Goal: Transaction & Acquisition: Book appointment/travel/reservation

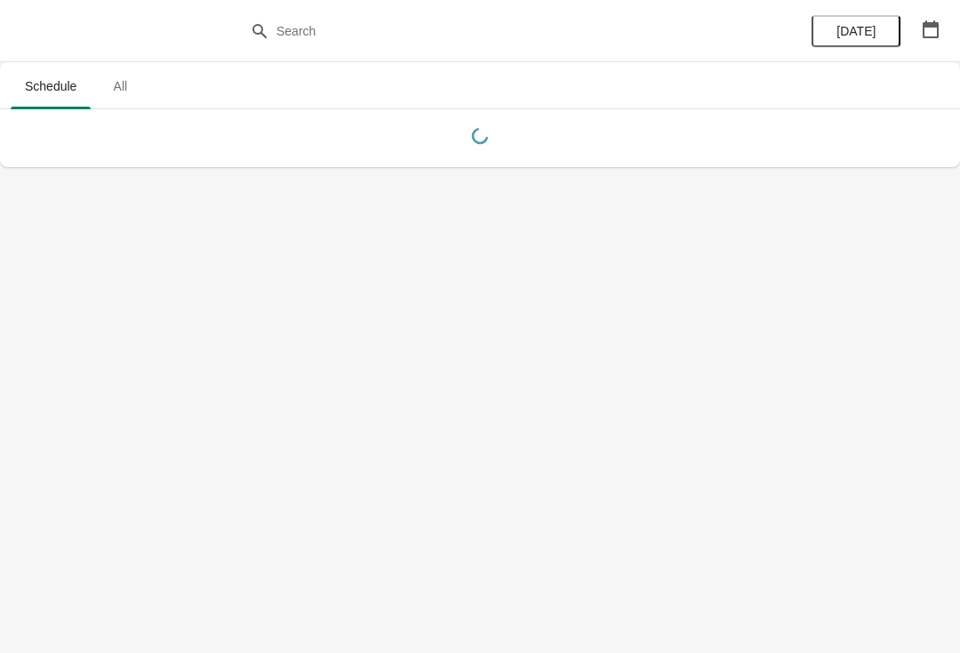
click at [936, 16] on button "button" at bounding box center [931, 29] width 32 height 32
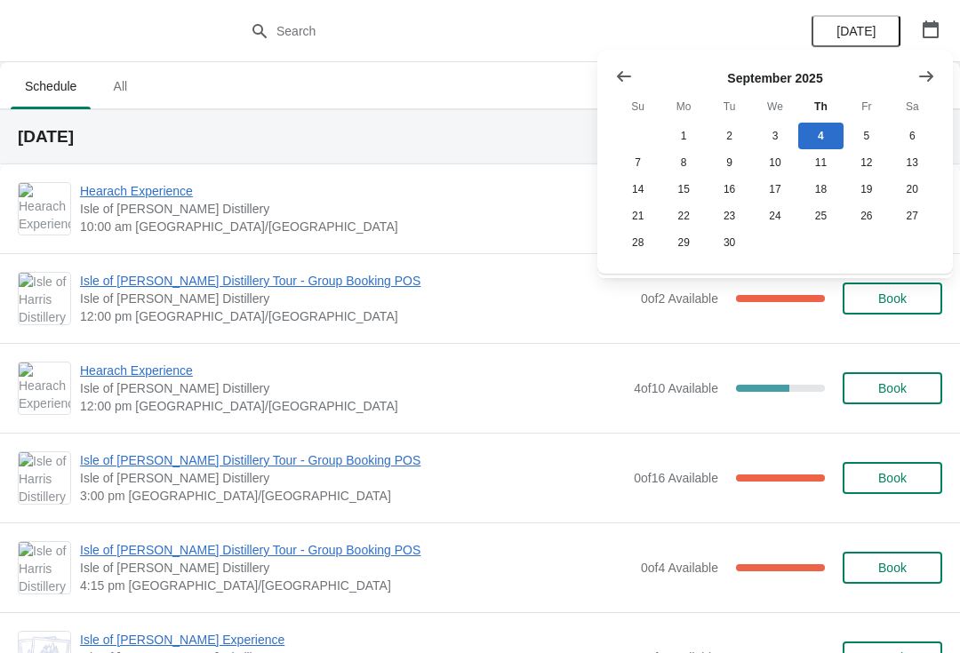
click at [926, 75] on icon "Show next month, October 2025" at bounding box center [926, 77] width 18 height 18
click at [622, 73] on icon "Show previous month, September 2025" at bounding box center [624, 77] width 18 height 18
click at [691, 213] on button "22" at bounding box center [682, 216] width 45 height 27
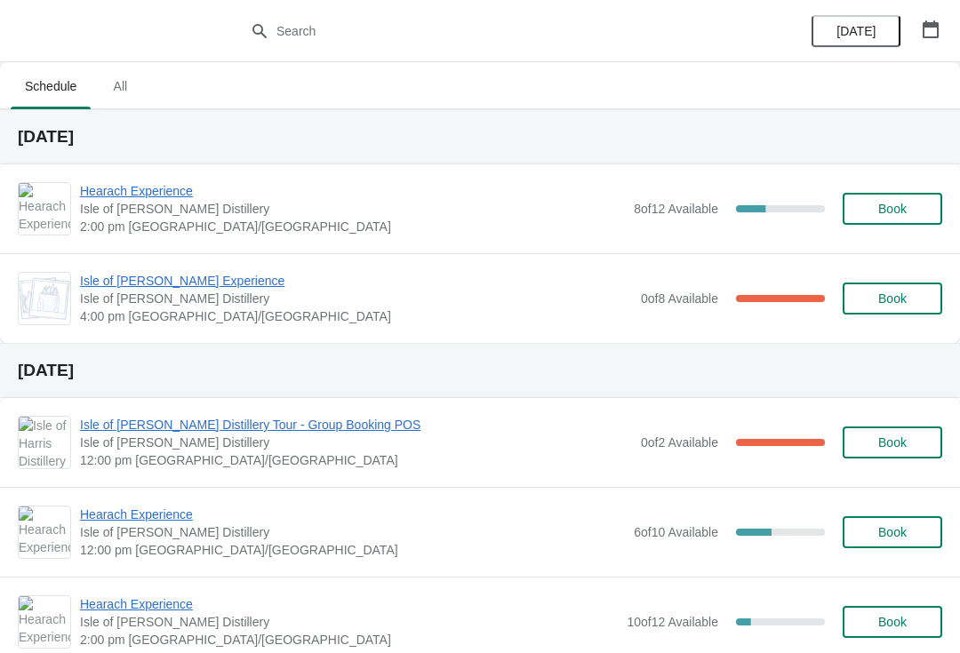
click at [883, 204] on span "Book" at bounding box center [892, 209] width 28 height 14
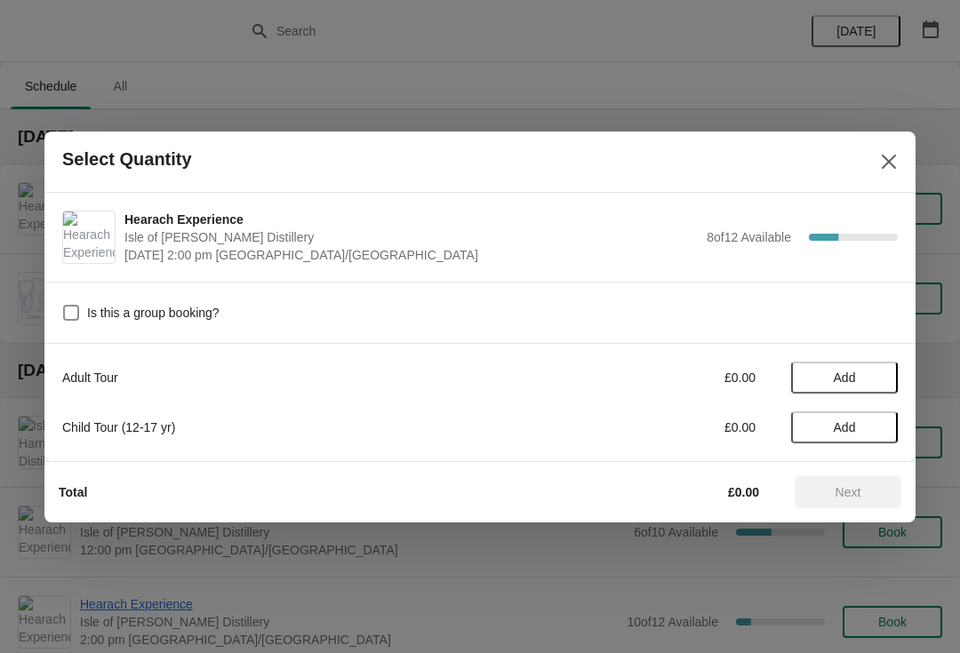
click at [862, 371] on span "Add" at bounding box center [844, 378] width 75 height 14
click at [867, 491] on span "Next" at bounding box center [848, 492] width 78 height 14
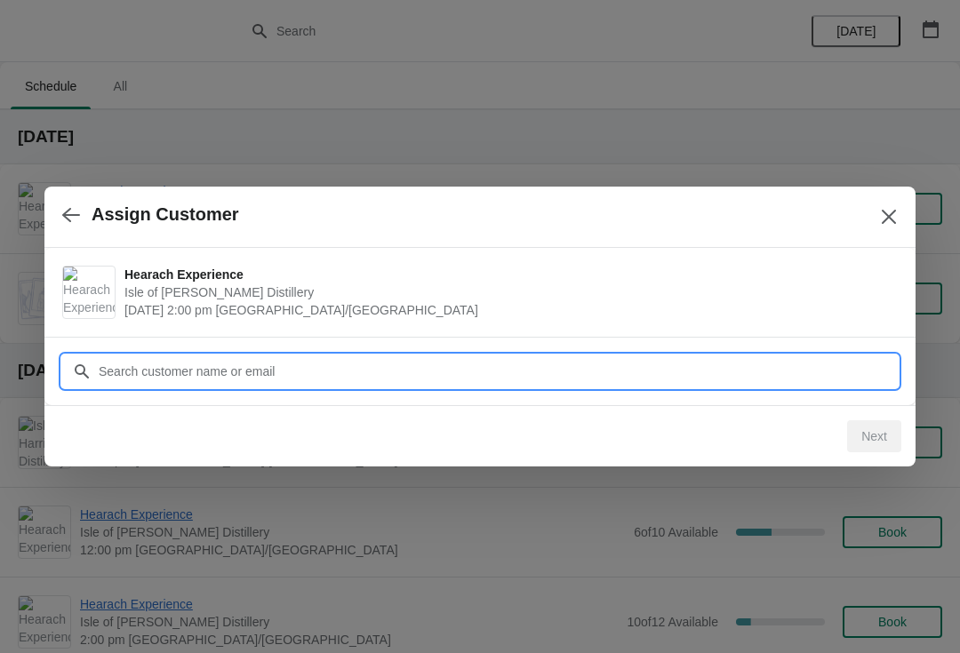
click at [373, 376] on input "Customer" at bounding box center [498, 372] width 800 height 32
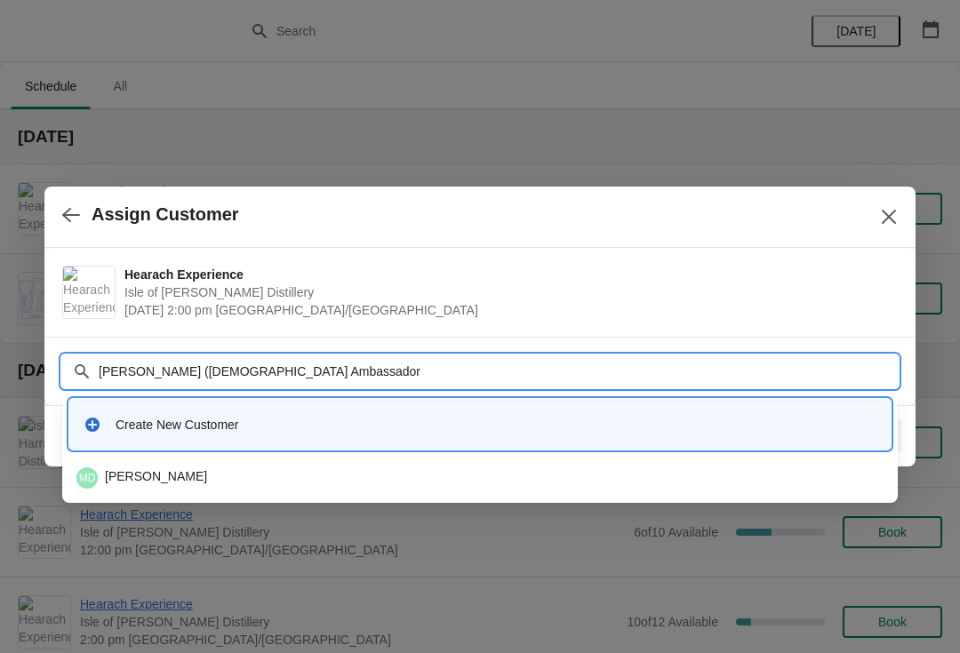
type input "Daisy Low (French Ambassador)"
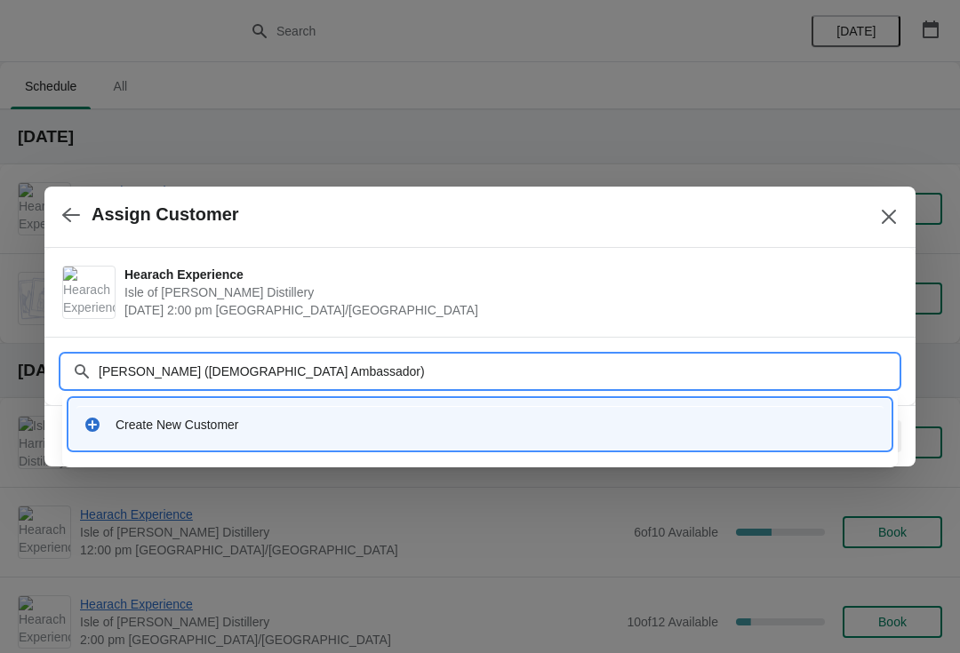
click at [292, 429] on div "Create New Customer" at bounding box center [496, 425] width 761 height 18
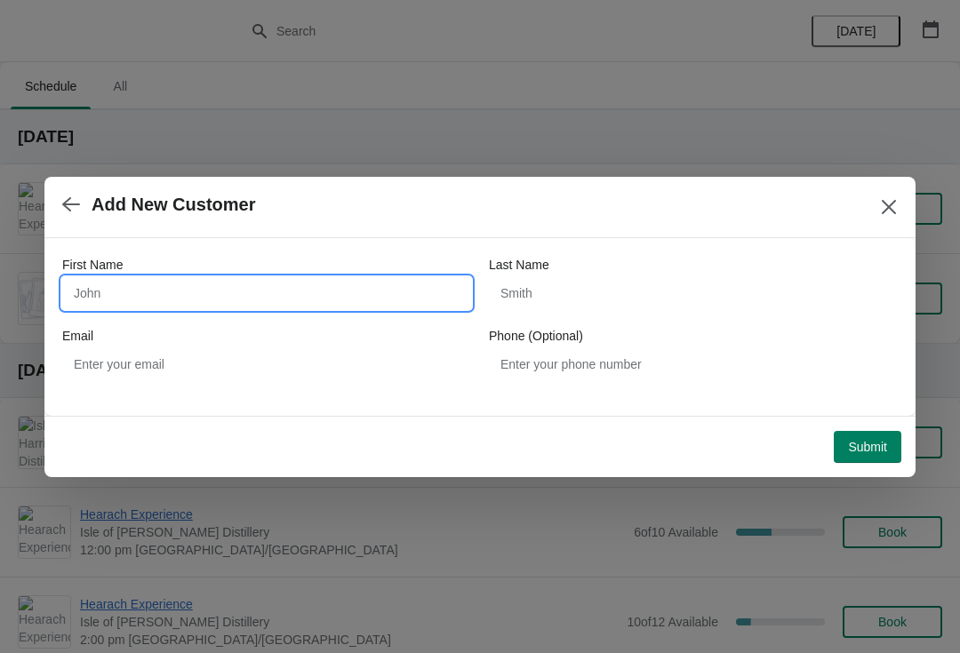
click at [344, 298] on input "First Name" at bounding box center [266, 293] width 409 height 32
type input "Daisy"
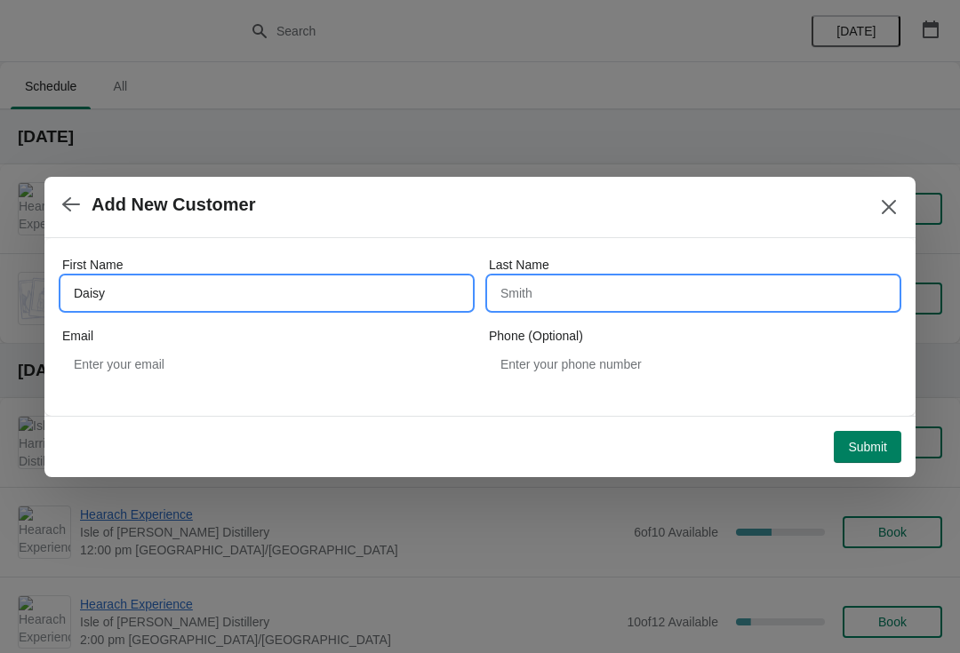
click at [618, 308] on input "Last Name" at bounding box center [693, 293] width 409 height 32
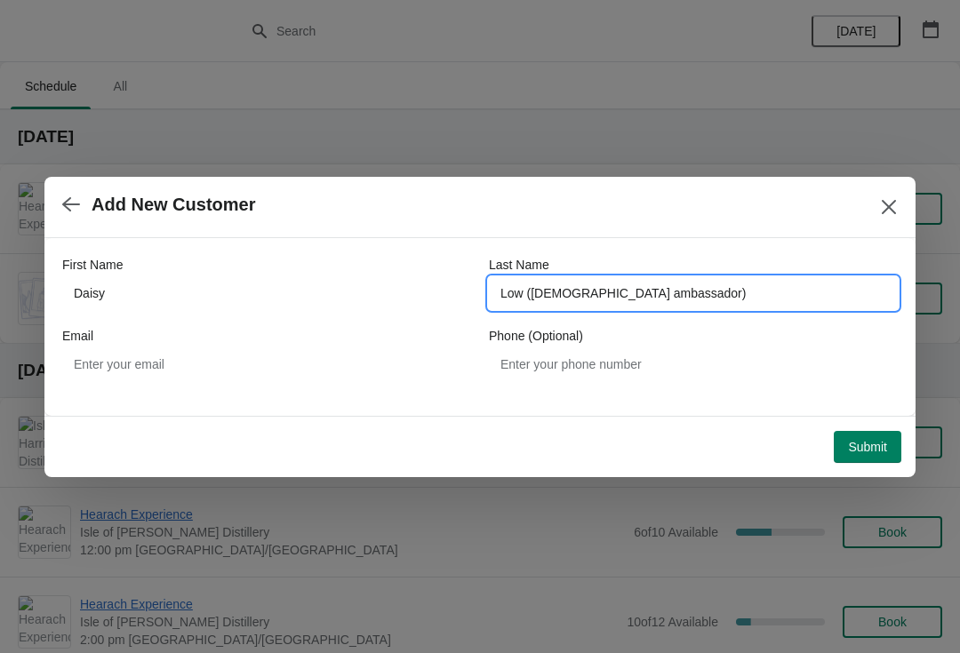
type input "Low (French ambassador)"
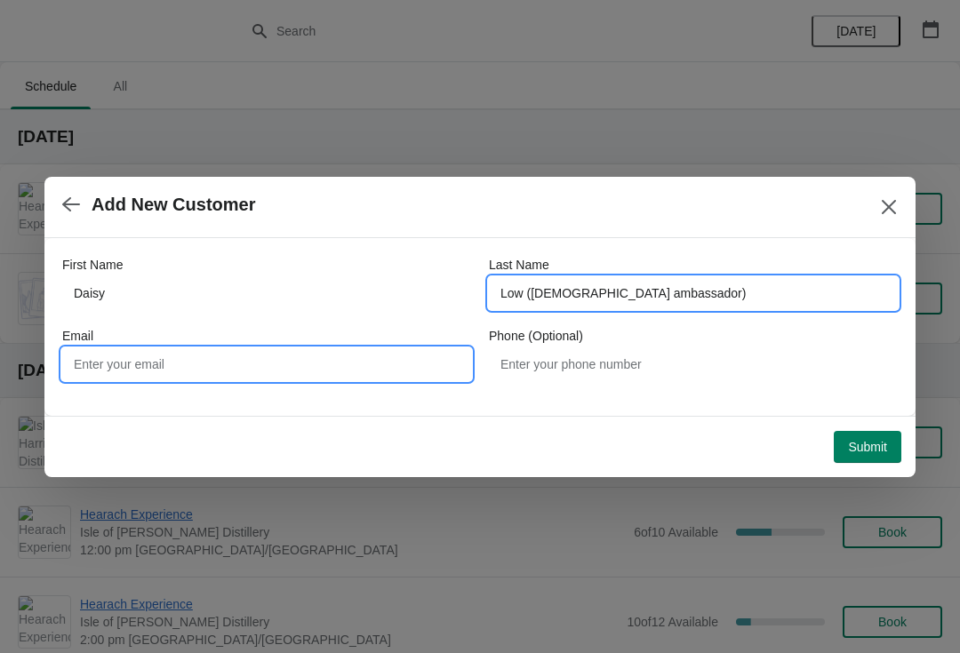
click at [408, 361] on input "Email" at bounding box center [266, 364] width 409 height 32
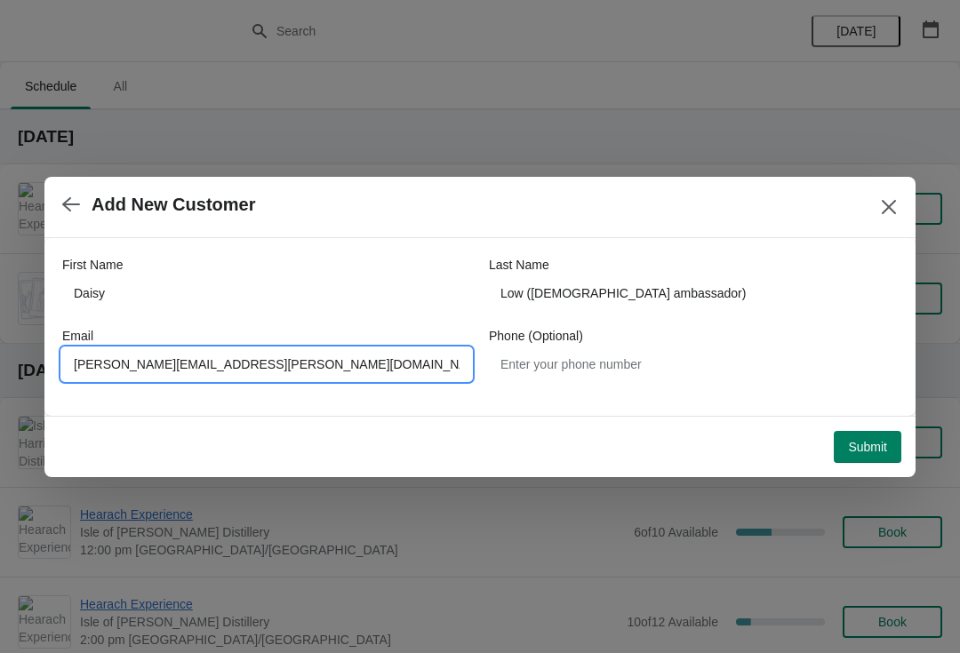
type input "Sandra.fraser@harrisdistillery.com"
click at [861, 440] on span "Submit" at bounding box center [867, 447] width 39 height 14
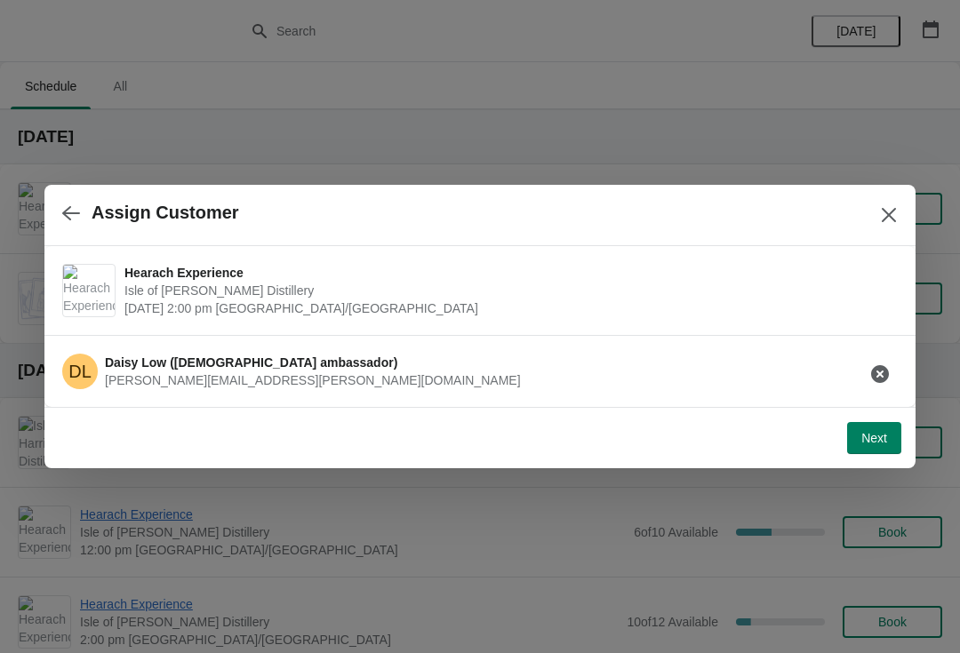
click at [72, 215] on icon "button" at bounding box center [71, 213] width 18 height 18
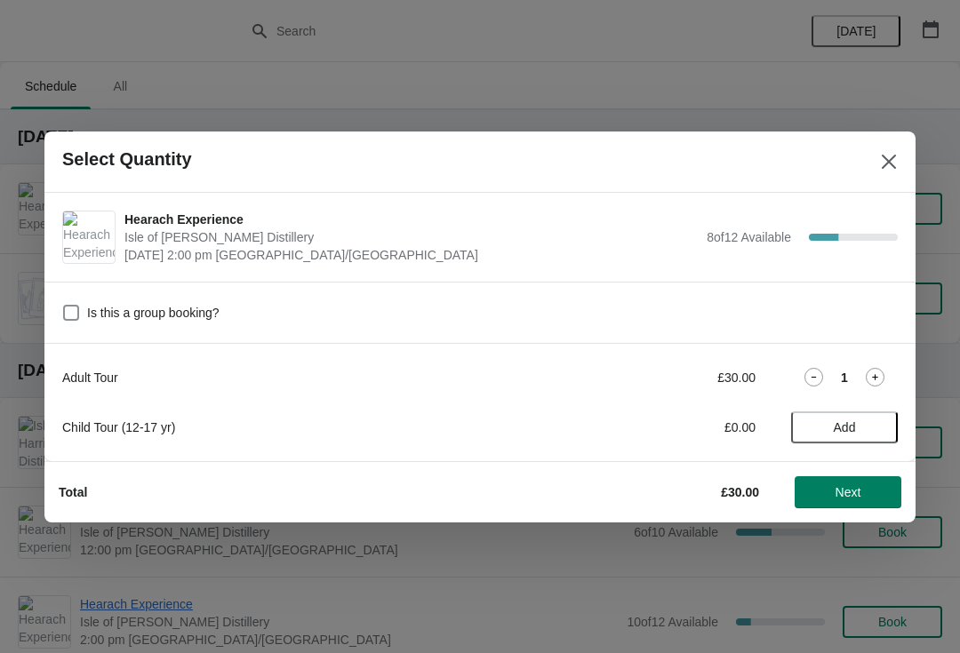
click at [891, 161] on icon "Close" at bounding box center [889, 162] width 18 height 18
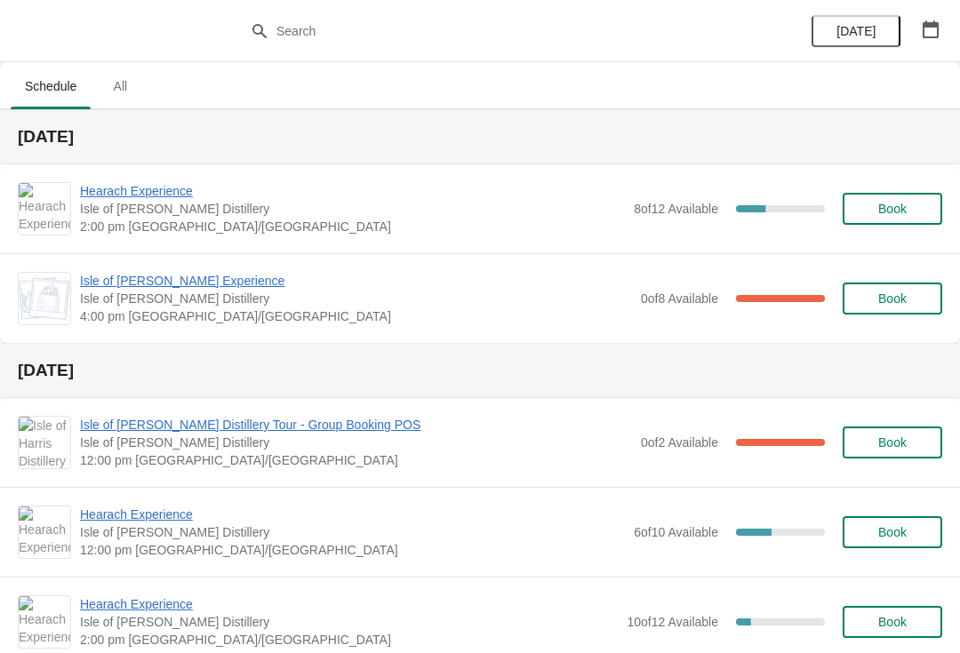
click at [890, 212] on span "Book" at bounding box center [892, 209] width 28 height 14
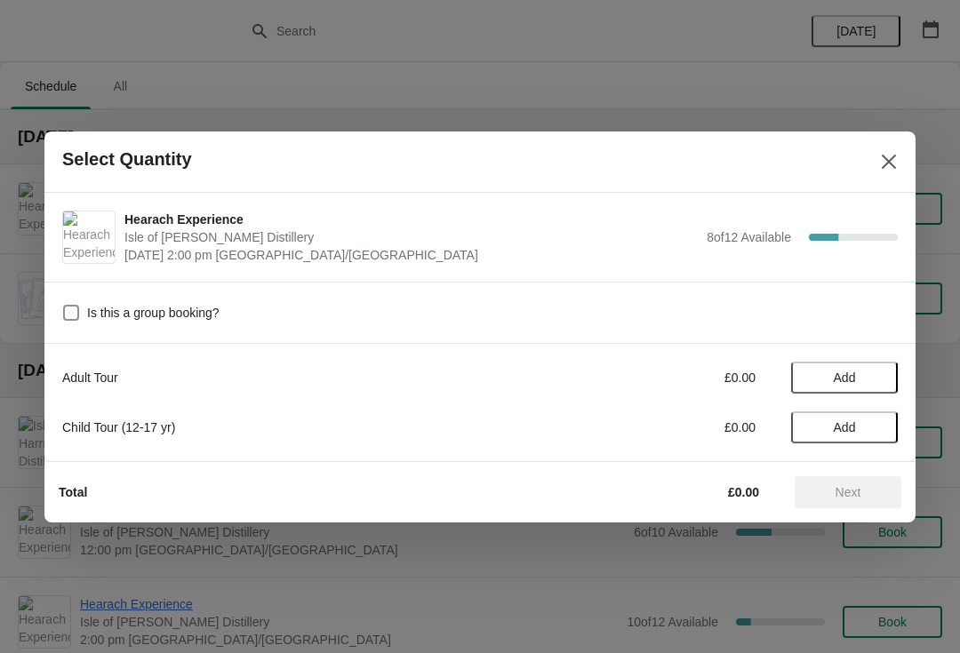
click at [861, 376] on span "Add" at bounding box center [844, 378] width 75 height 14
click at [841, 494] on span "Next" at bounding box center [848, 492] width 26 height 14
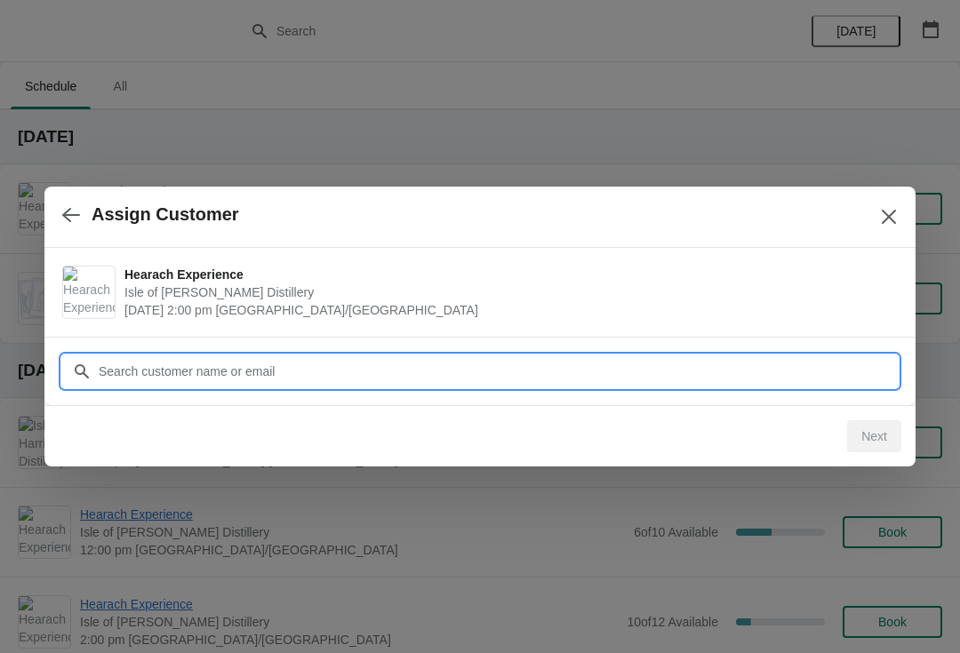
click at [541, 368] on input "Customer" at bounding box center [498, 372] width 800 height 32
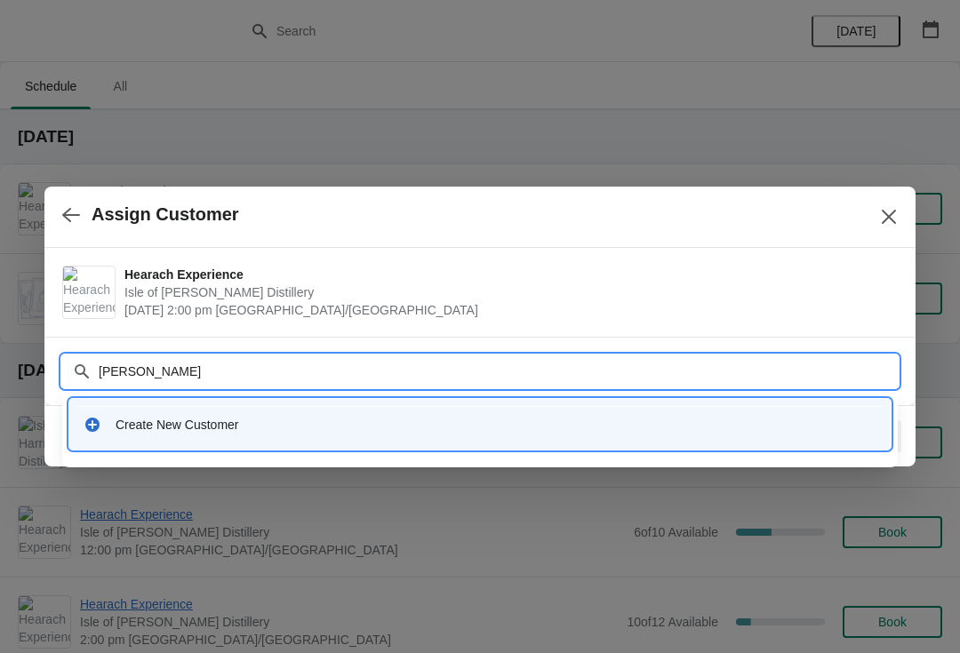
type input "Daisy Lewis"
click at [140, 436] on div "Create New Customer" at bounding box center [479, 424] width 807 height 36
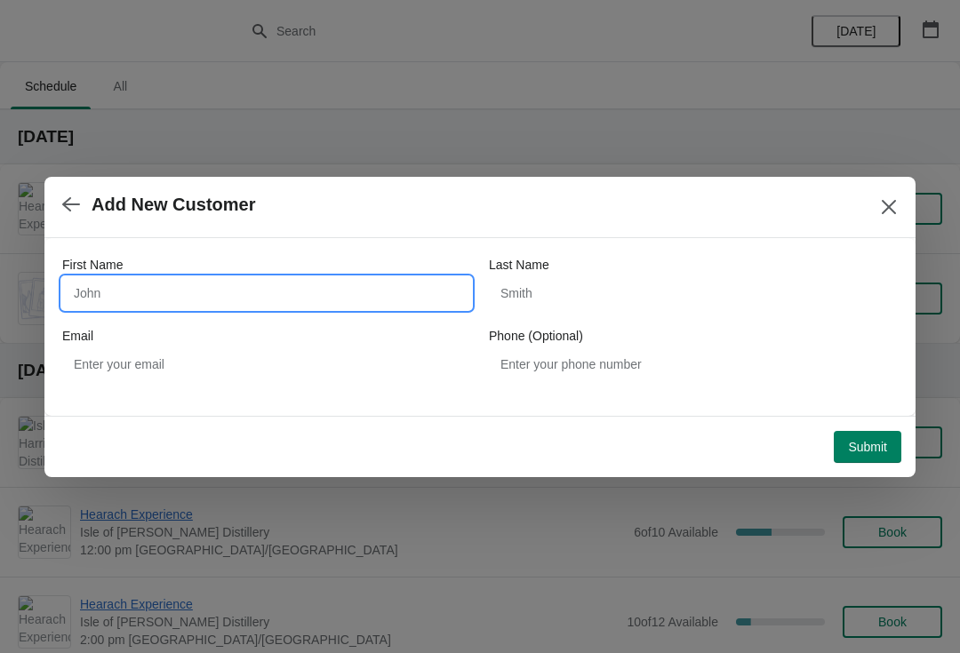
click at [373, 294] on input "First Name" at bounding box center [266, 293] width 409 height 32
type input "Daisy"
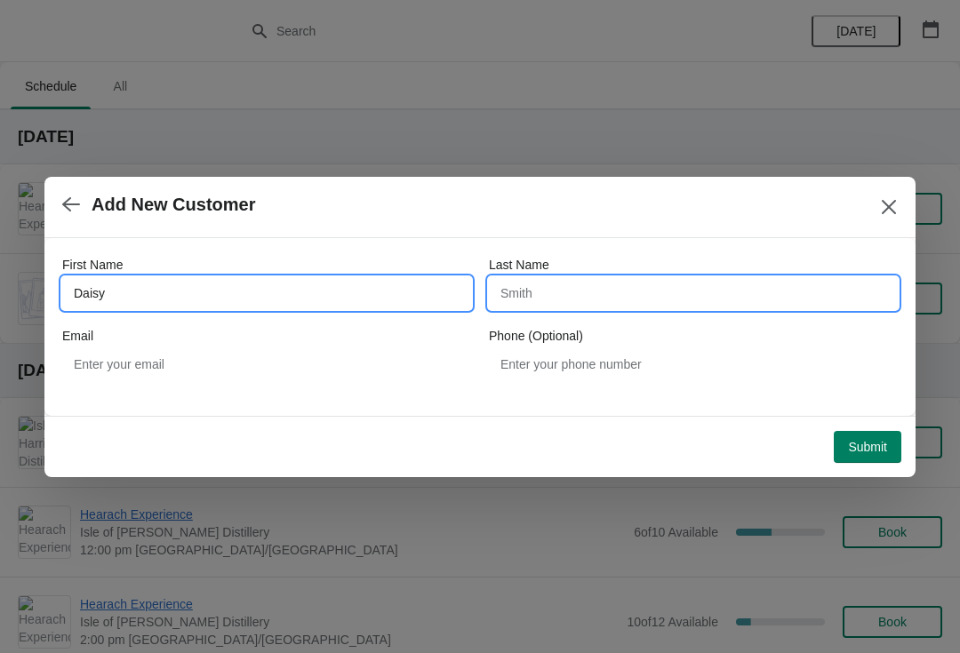
click at [673, 297] on input "Last Name" at bounding box center [693, 293] width 409 height 32
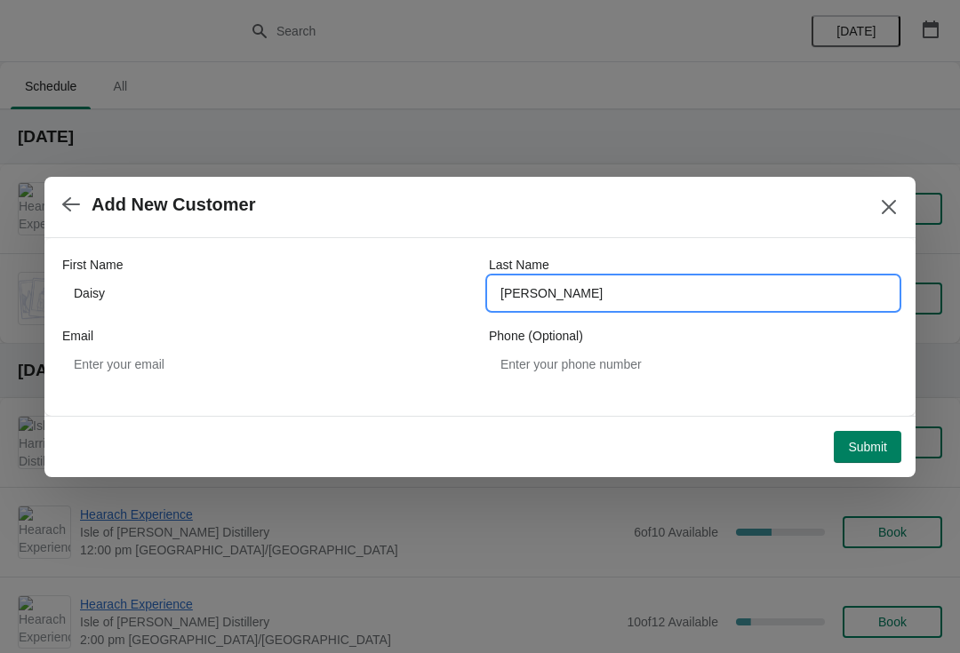
type input "Lewis"
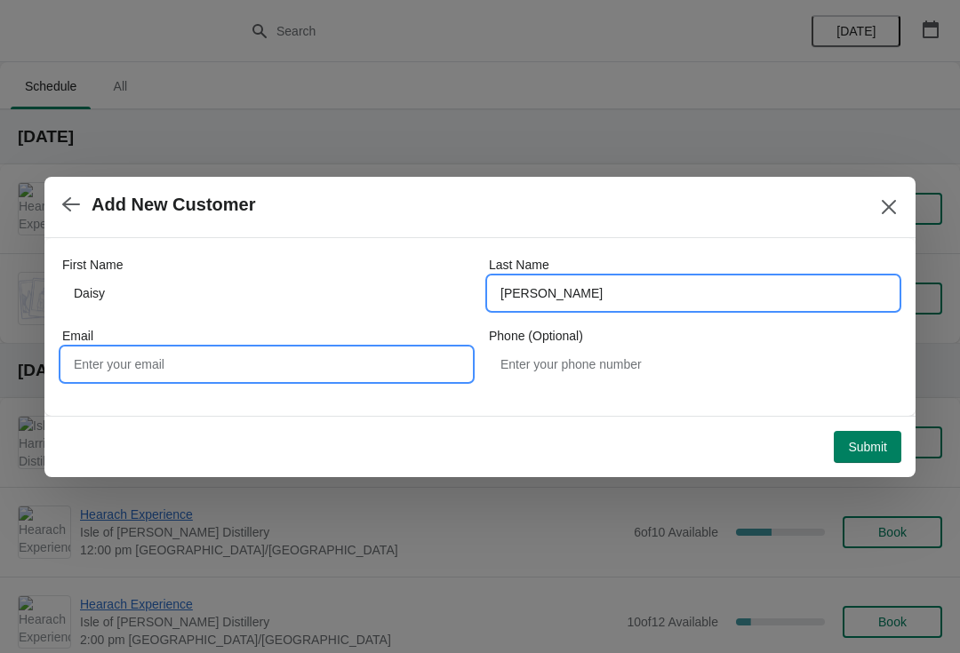
click at [371, 369] on input "Email" at bounding box center [266, 364] width 409 height 32
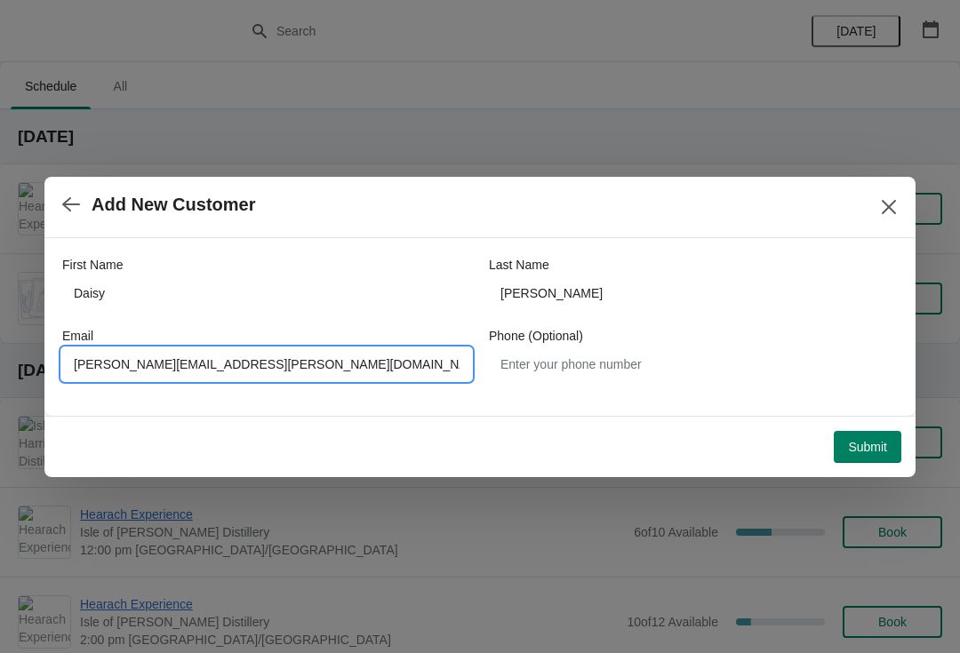
type input "Sandra.fraser@harrisdistillery.com"
click at [866, 433] on button "Submit" at bounding box center [868, 447] width 68 height 32
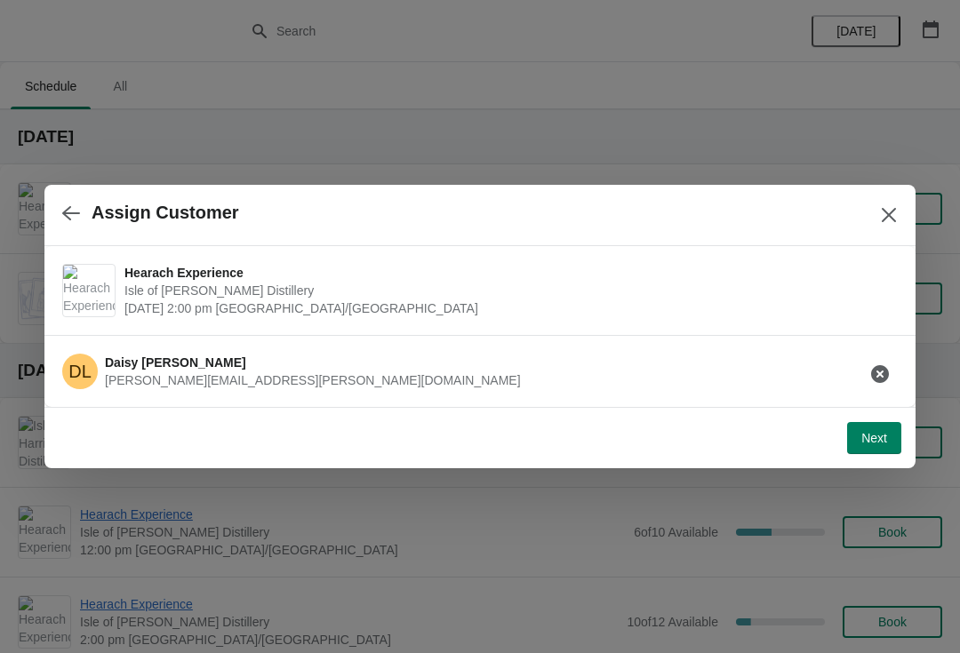
click at [879, 436] on span "Next" at bounding box center [874, 438] width 26 height 14
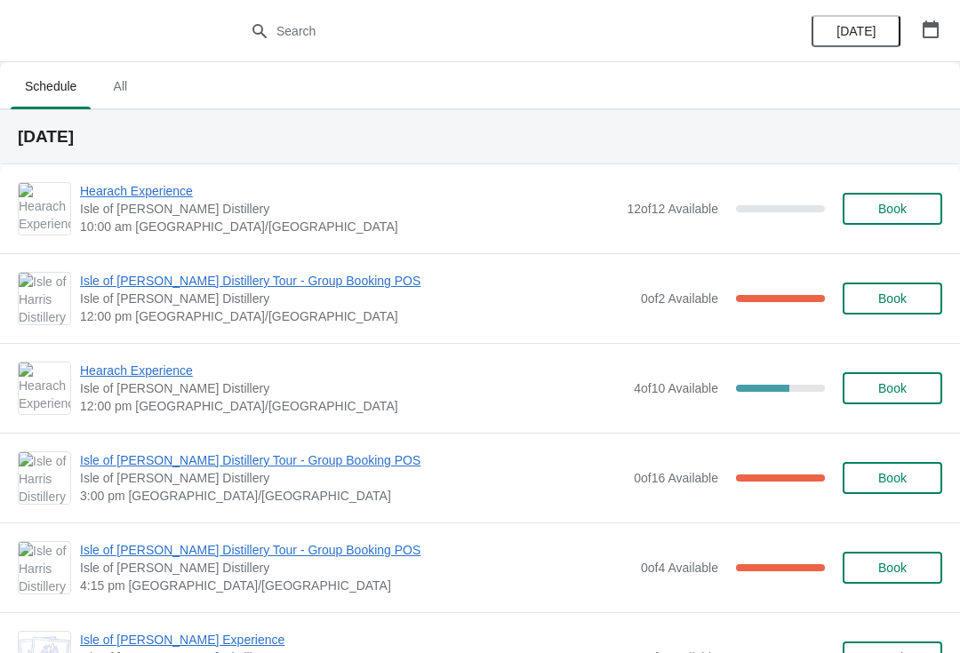
click at [920, 29] on button "button" at bounding box center [931, 29] width 32 height 32
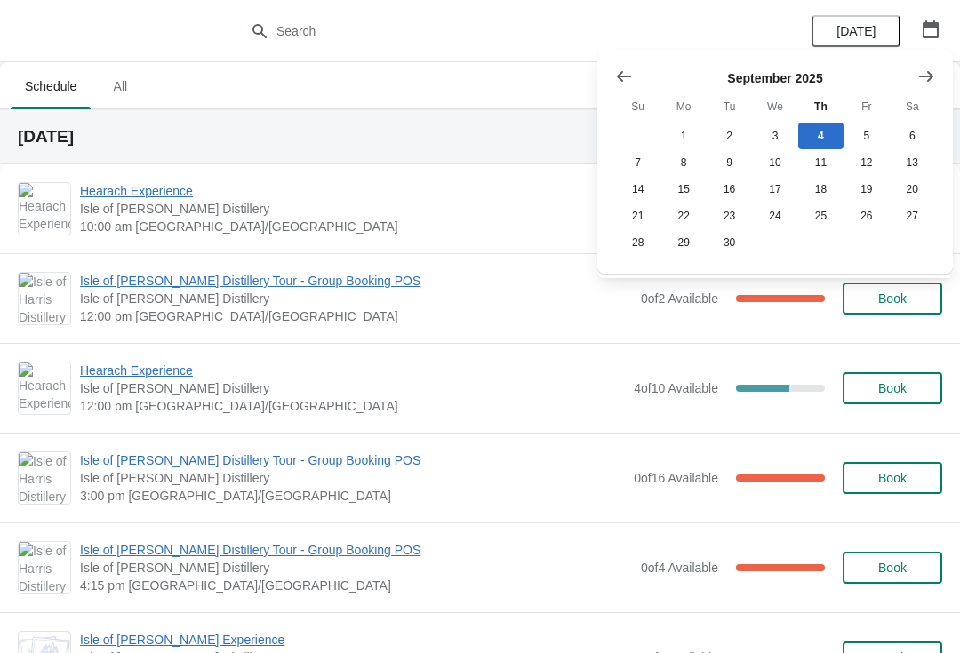
click at [933, 80] on icon "Show next month, October 2025" at bounding box center [926, 77] width 18 height 18
click at [627, 77] on icon "Show previous month, September 2025" at bounding box center [624, 77] width 18 height 18
click at [689, 217] on button "22" at bounding box center [682, 216] width 45 height 27
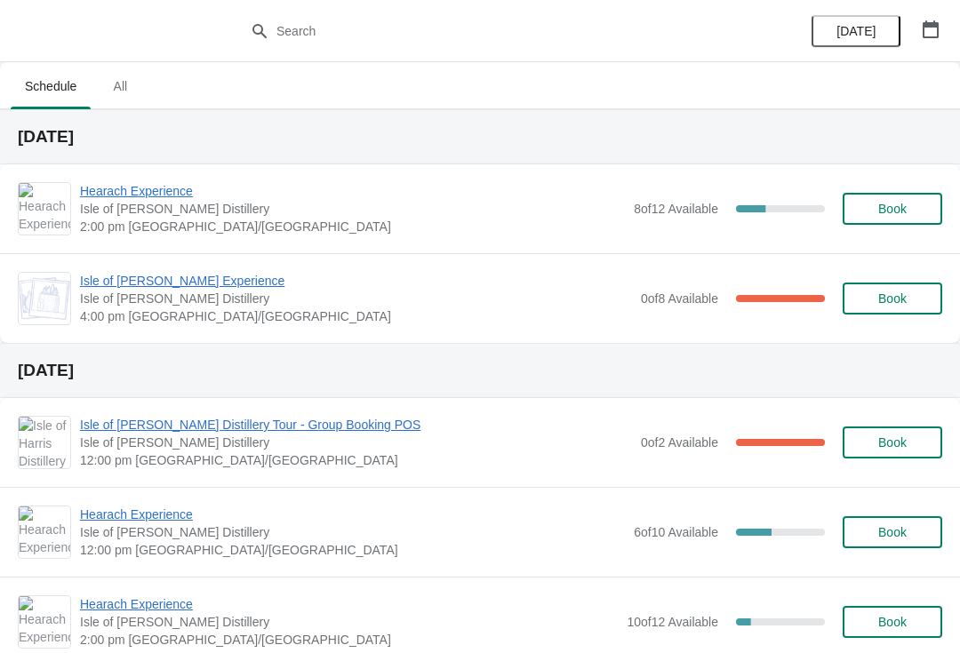
click at [906, 303] on span "Book" at bounding box center [892, 299] width 28 height 14
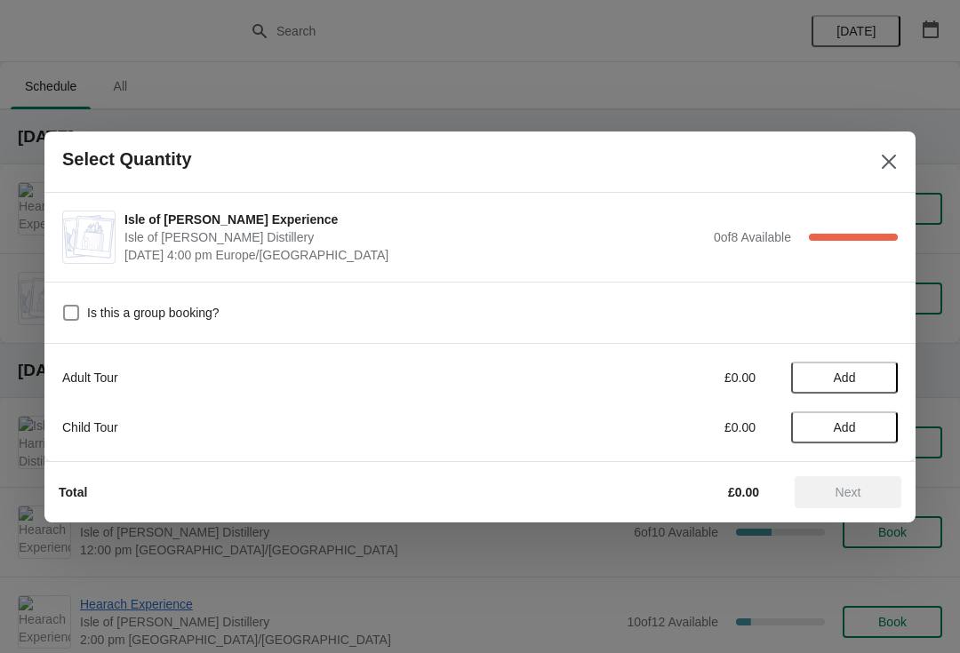
click at [868, 368] on button "Add" at bounding box center [844, 378] width 107 height 32
click at [856, 493] on span "Next" at bounding box center [848, 492] width 26 height 14
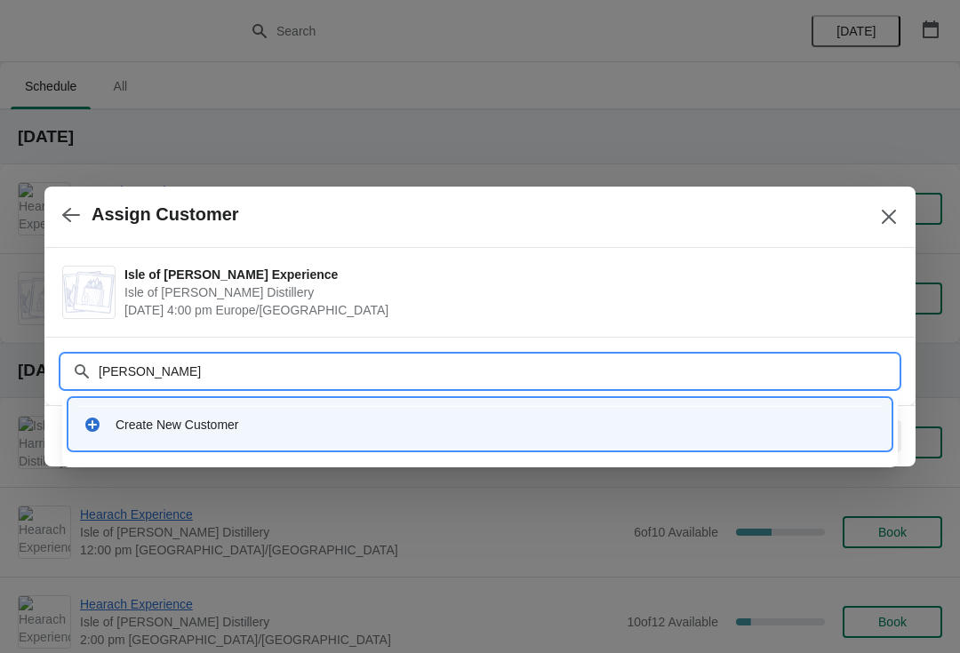
type input "Daisy Lewis"
click at [148, 415] on div "Create New Customer" at bounding box center [479, 424] width 807 height 36
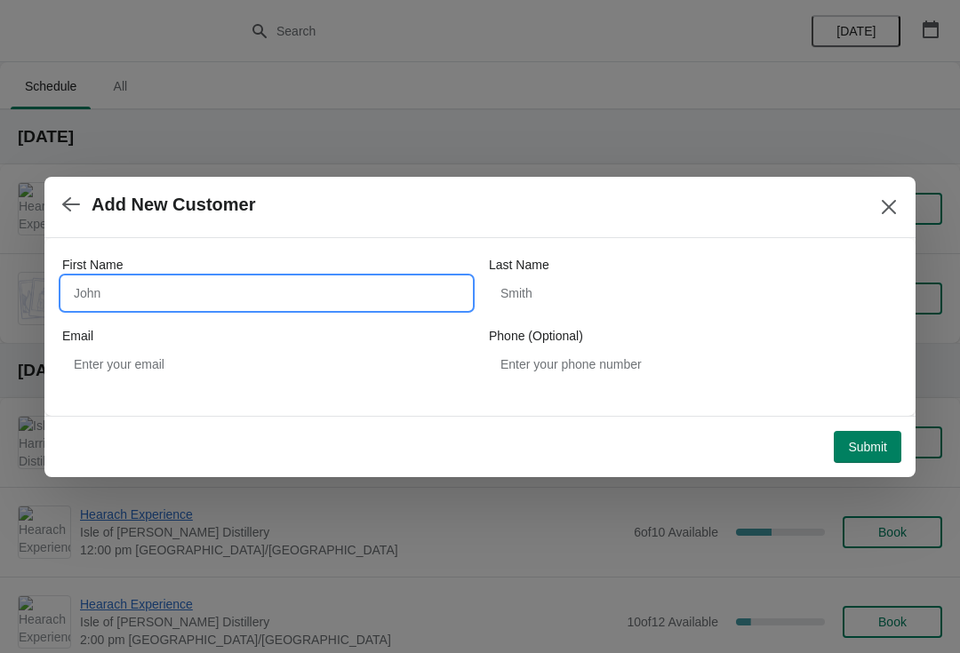
click at [116, 291] on input "First Name" at bounding box center [266, 293] width 409 height 32
type input "Daisy"
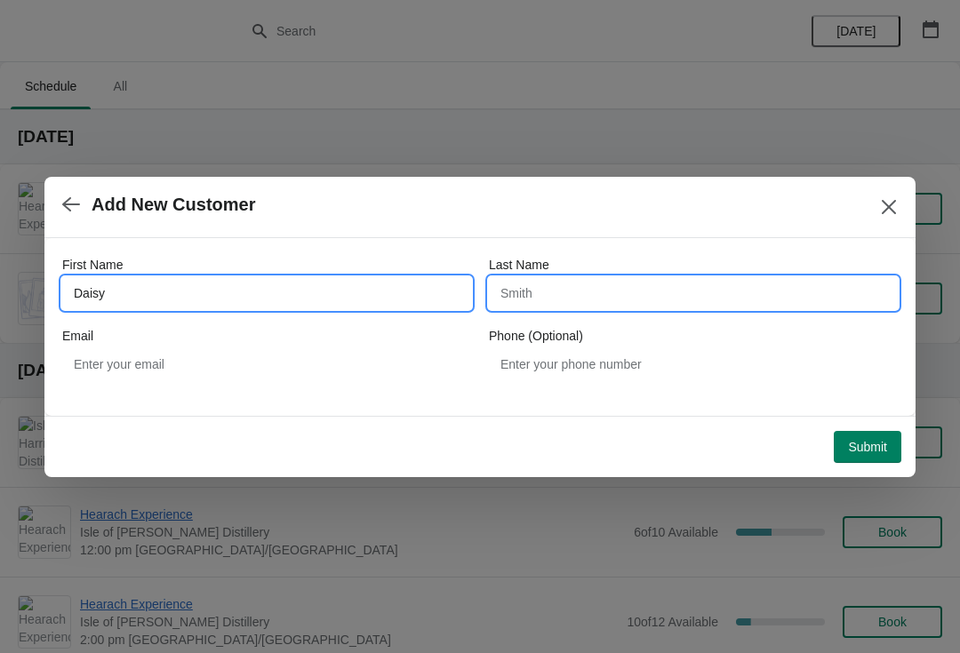
click at [678, 298] on input "Last Name" at bounding box center [693, 293] width 409 height 32
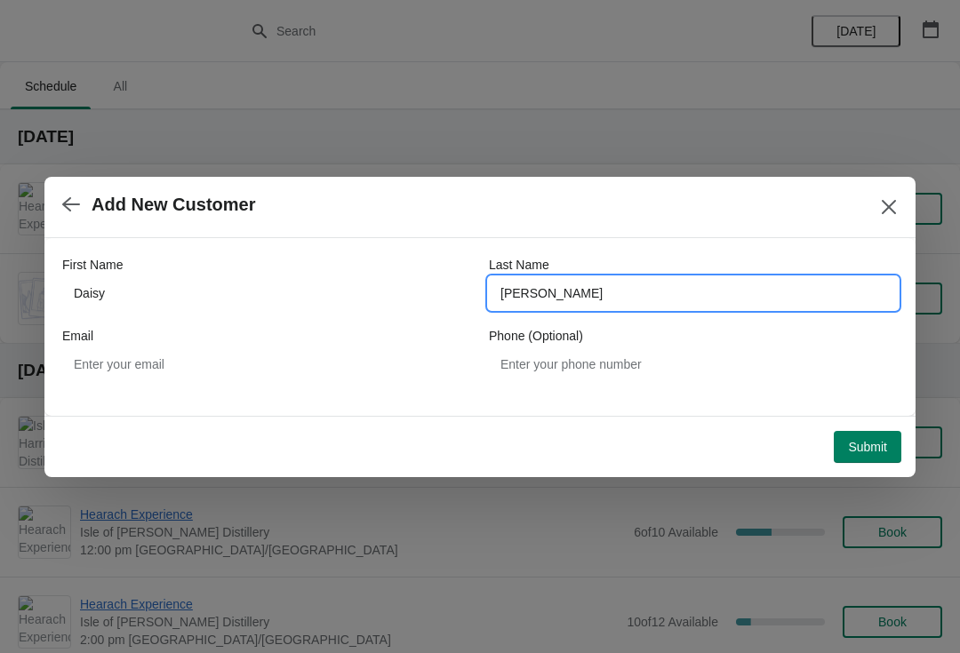
type input "Lewis"
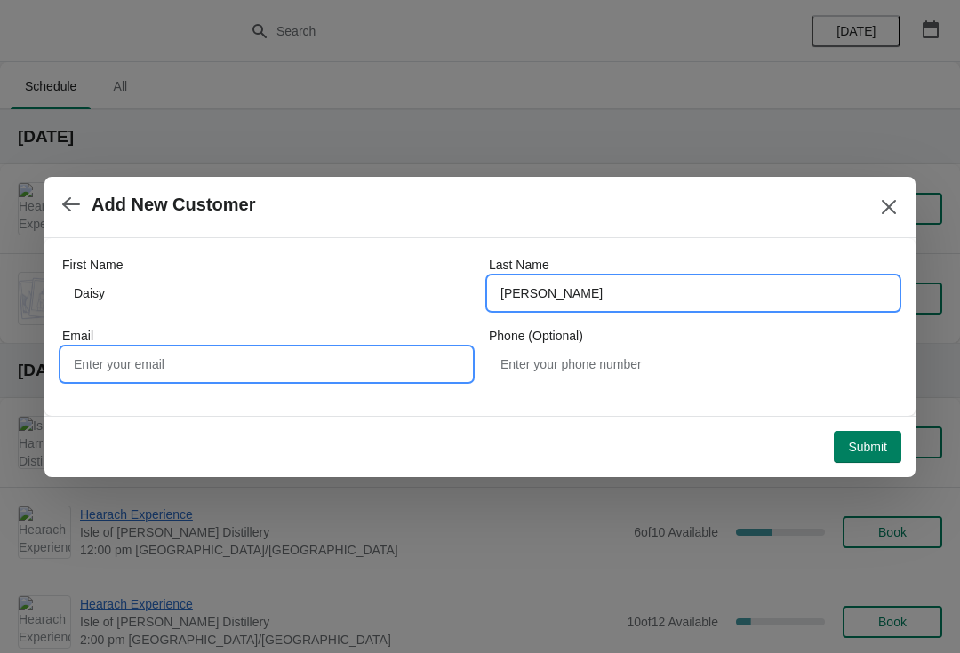
click at [422, 375] on input "Email" at bounding box center [266, 364] width 409 height 32
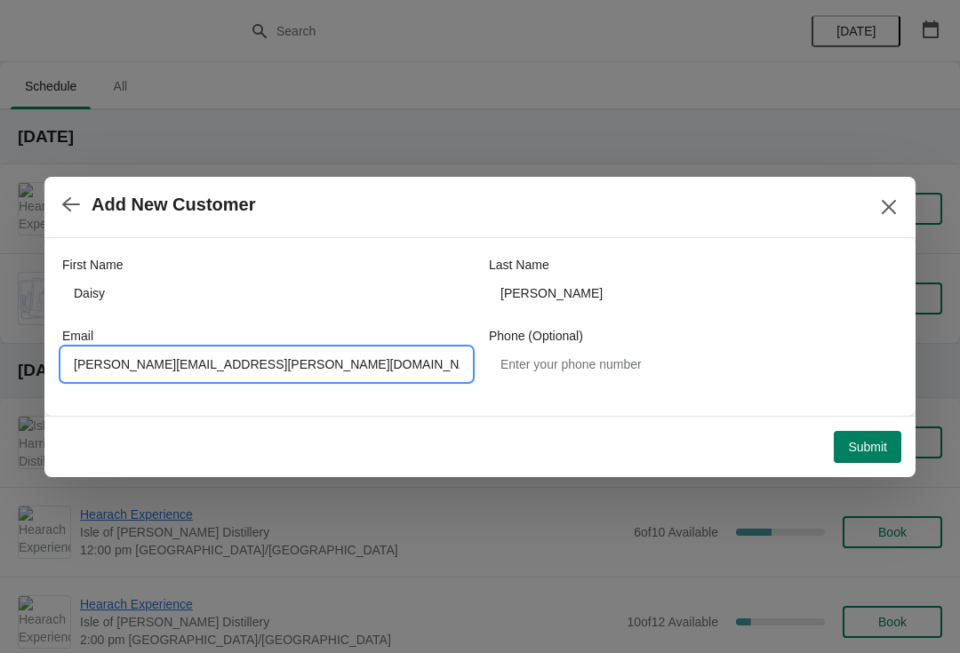
type input "Sandra.fraser@harrisdistillery.com"
click at [876, 440] on span "Submit" at bounding box center [867, 447] width 39 height 14
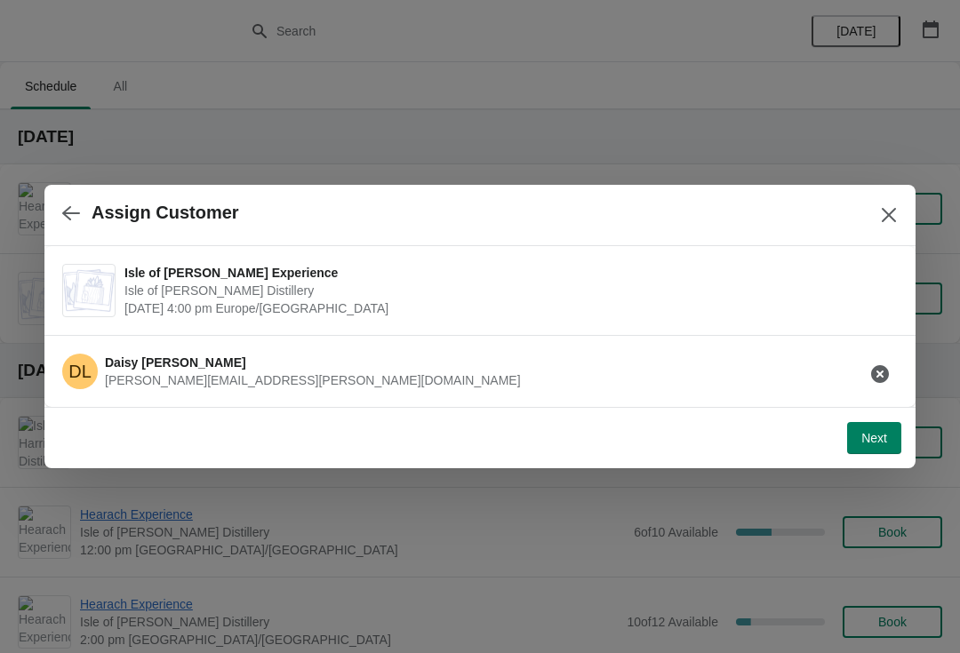
click at [865, 449] on button "Next" at bounding box center [874, 438] width 54 height 32
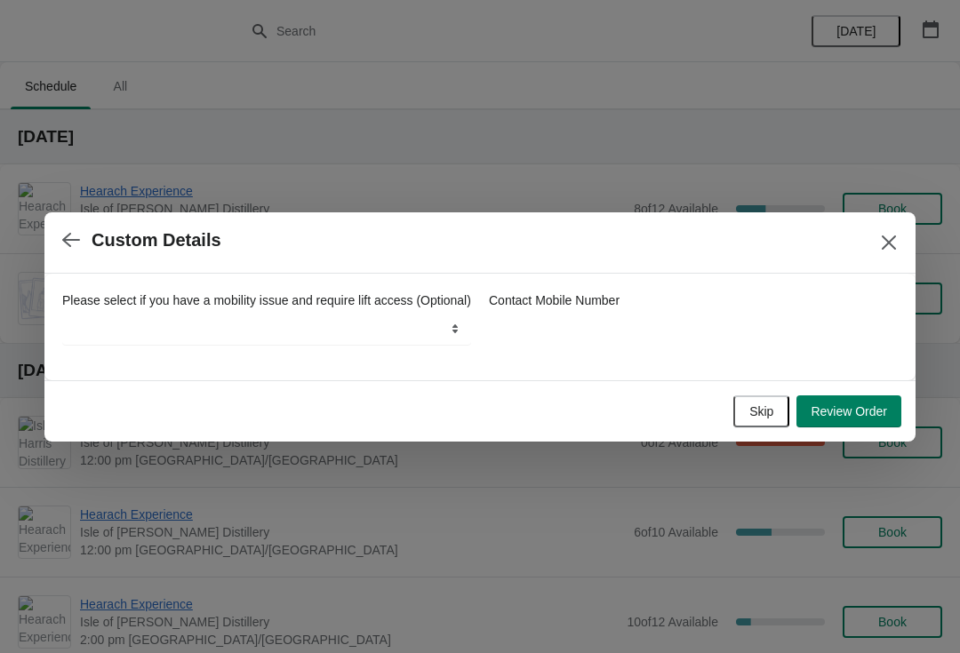
click at [867, 412] on span "Review Order" at bounding box center [849, 411] width 76 height 14
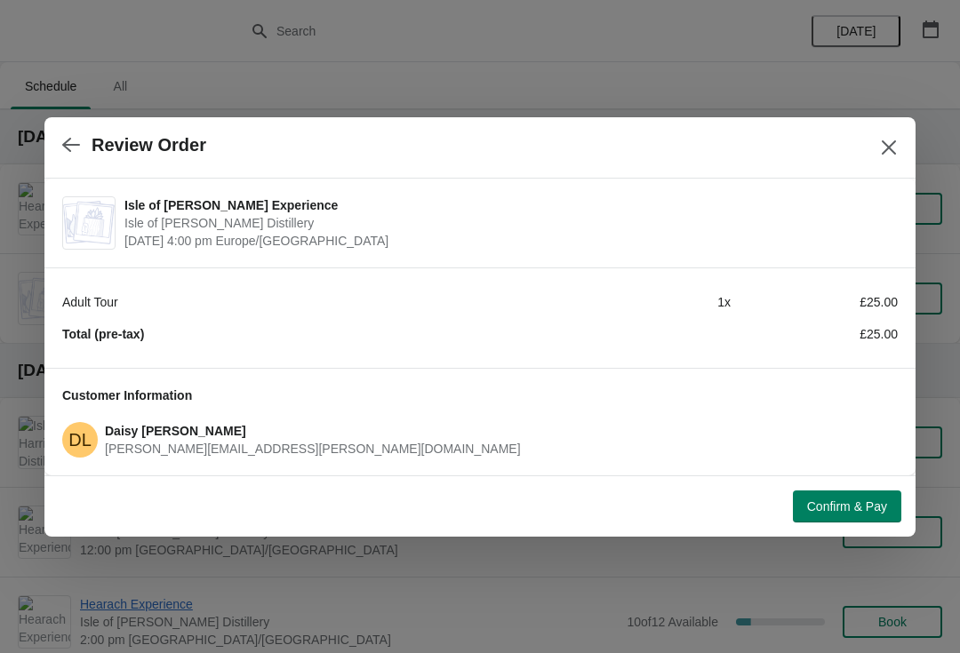
click at [857, 500] on span "Confirm & Pay" at bounding box center [847, 507] width 80 height 14
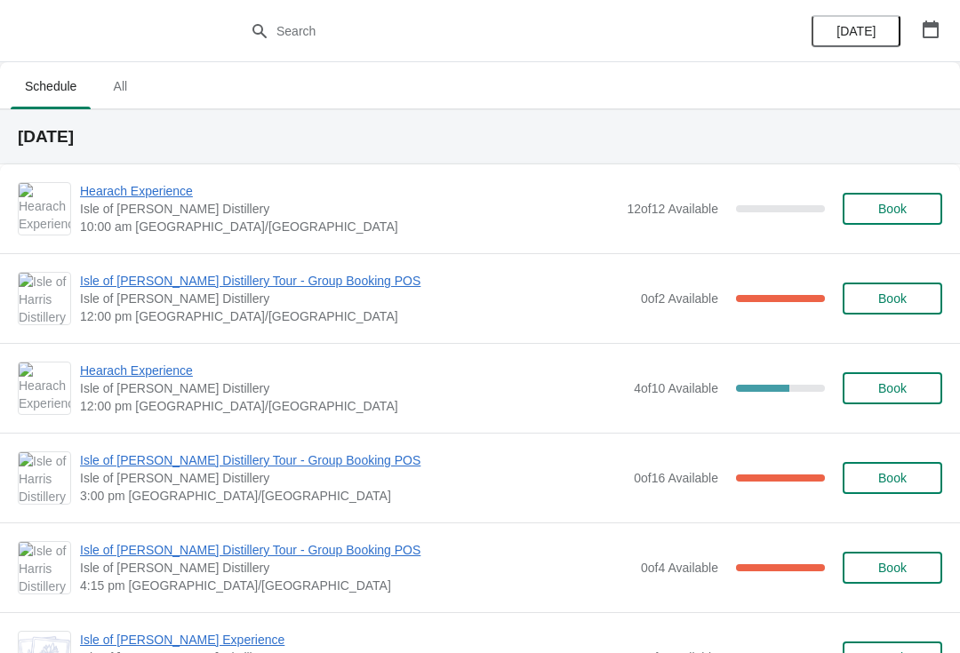
click at [936, 24] on icon "button" at bounding box center [931, 29] width 16 height 18
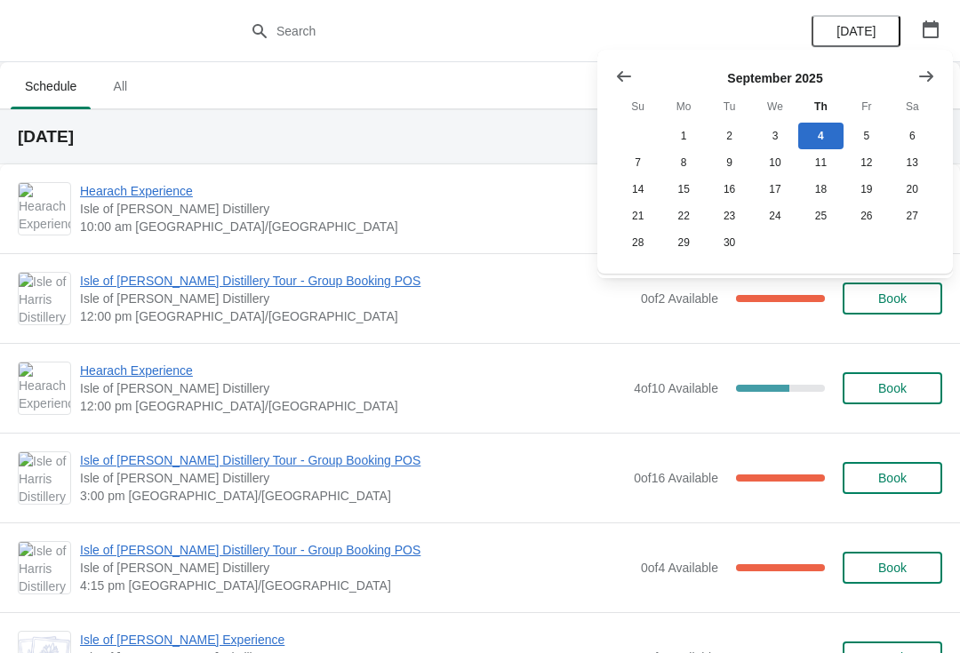
click at [923, 84] on icon "Show next month, October 2025" at bounding box center [926, 77] width 18 height 18
click at [631, 81] on icon "Show previous month, September 2025" at bounding box center [624, 77] width 18 height 18
click at [687, 217] on button "22" at bounding box center [682, 216] width 45 height 27
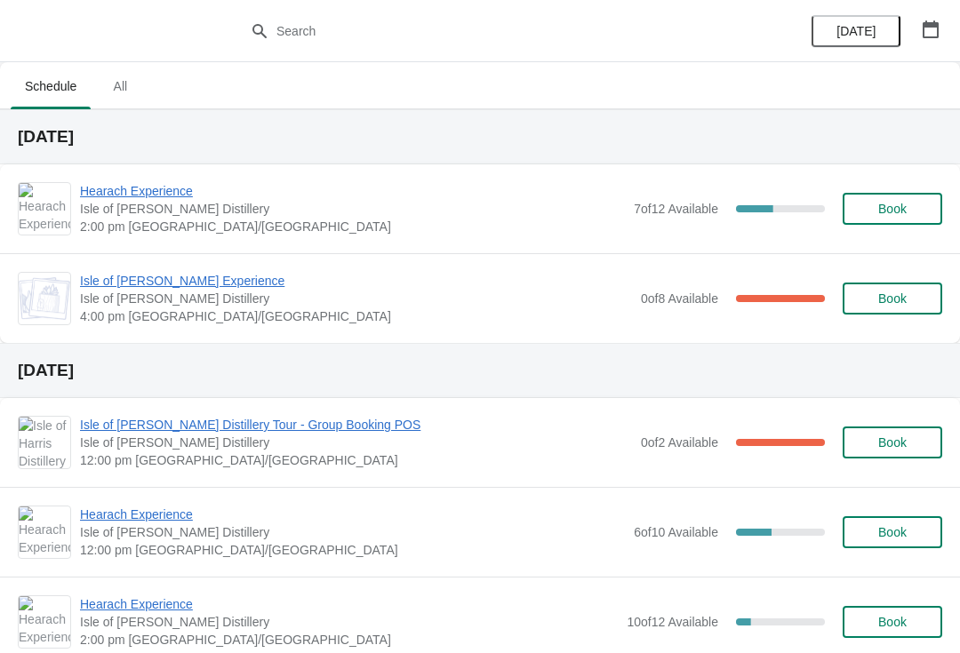
click at [931, 38] on button "button" at bounding box center [931, 29] width 32 height 32
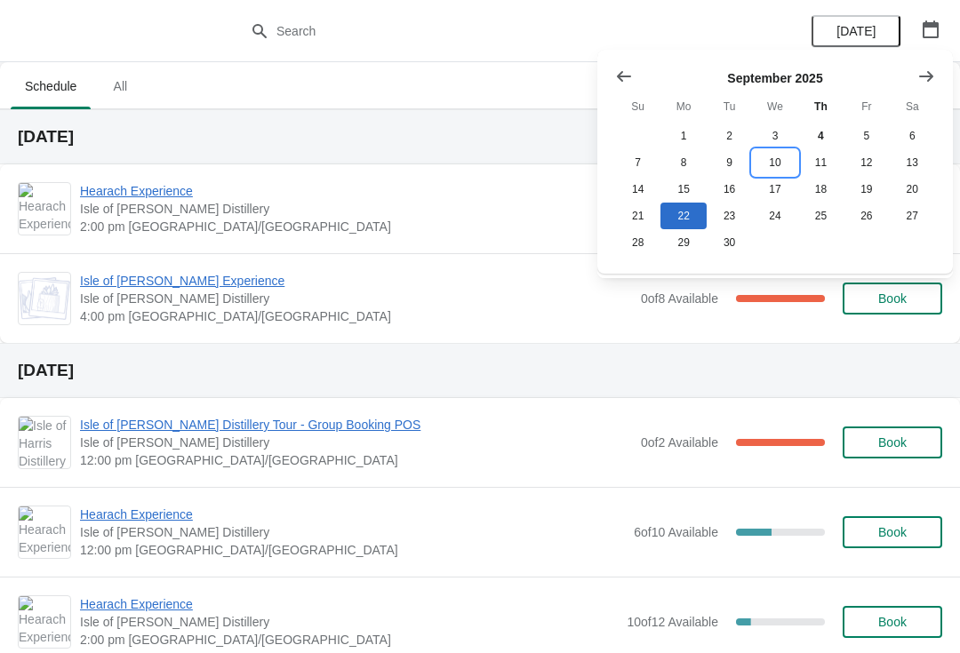
click at [775, 171] on button "10" at bounding box center [774, 162] width 45 height 27
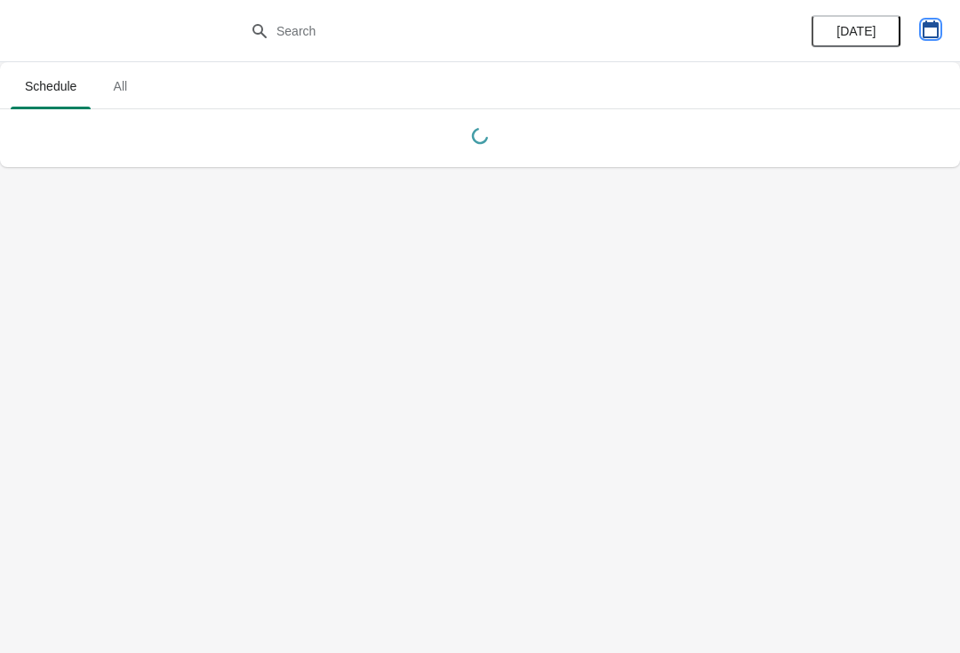
click at [932, 30] on icon "button" at bounding box center [931, 29] width 18 height 18
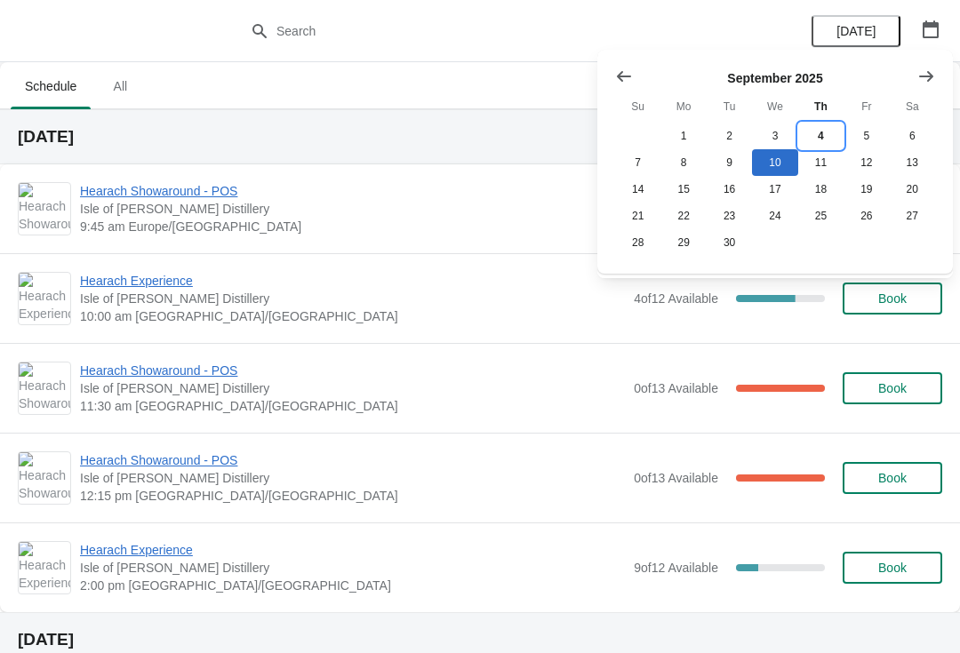
click at [818, 132] on button "4" at bounding box center [820, 136] width 45 height 27
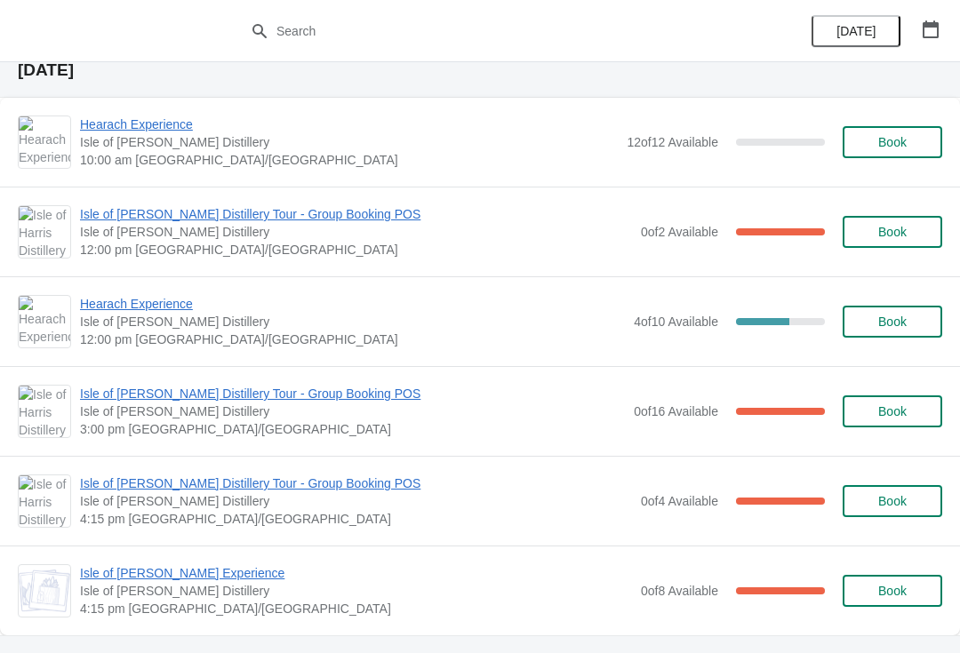
scroll to position [113, 0]
